Goal: Task Accomplishment & Management: Use online tool/utility

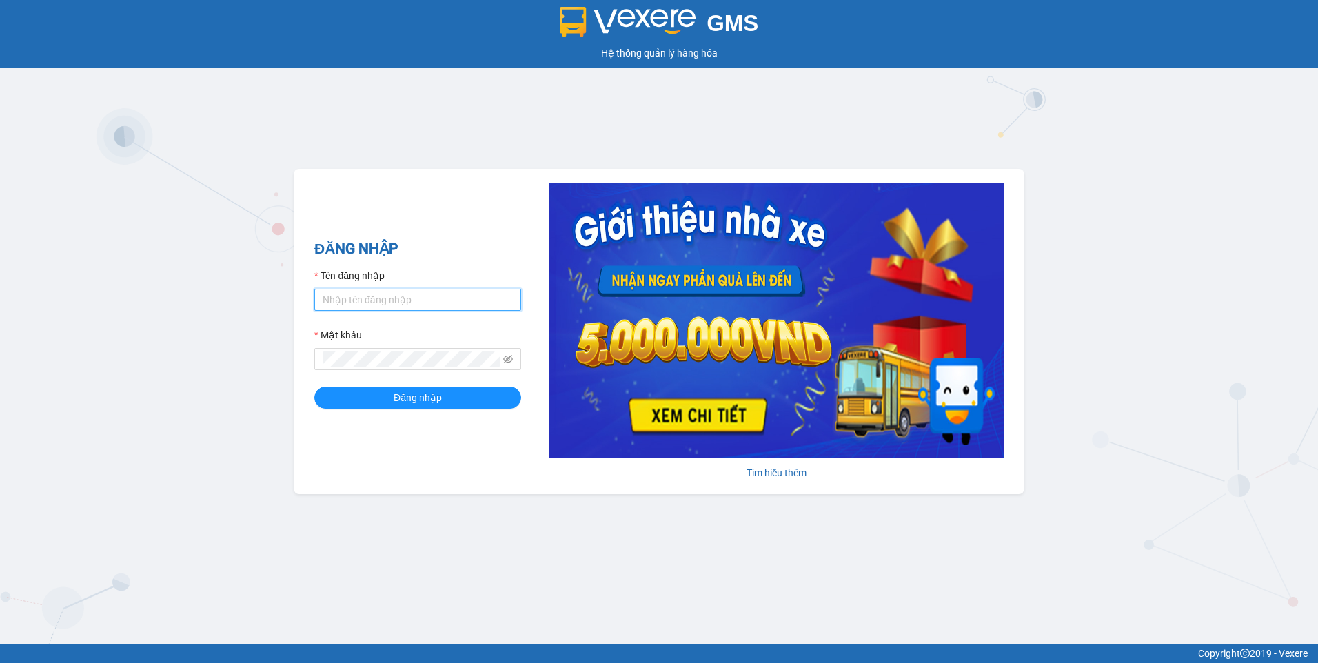
click at [400, 302] on input "Tên đăng nhập" at bounding box center [417, 300] width 207 height 22
type input "phuongthanh.tankimchi"
click at [486, 399] on button "Đăng nhập" at bounding box center [417, 398] width 207 height 22
